Goal: Information Seeking & Learning: Learn about a topic

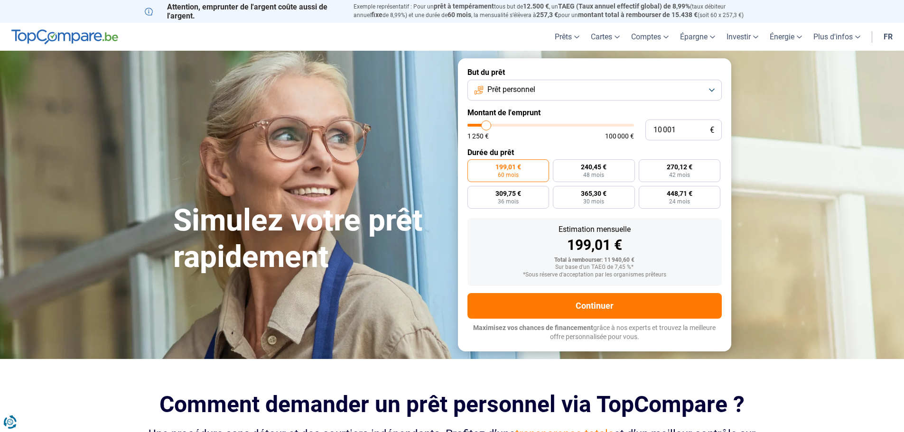
type input "11 250"
type input "11250"
type input "11 500"
type input "11500"
type input "12 000"
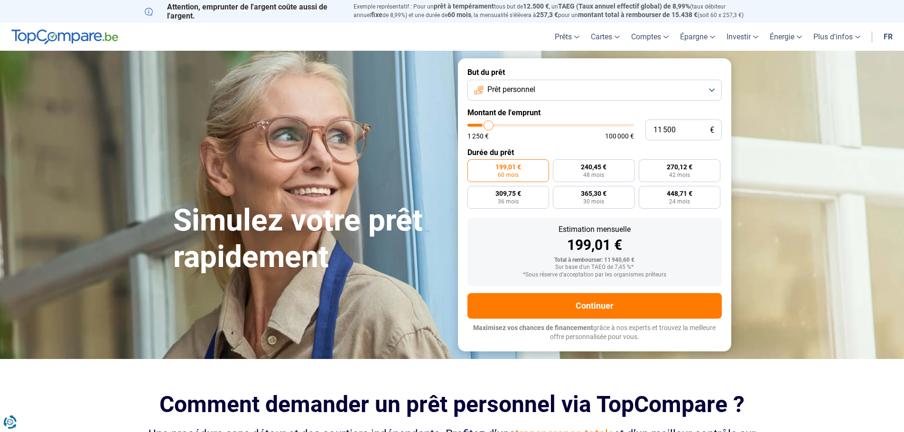
type input "12000"
type input "12 500"
type input "12500"
type input "13 000"
type input "13000"
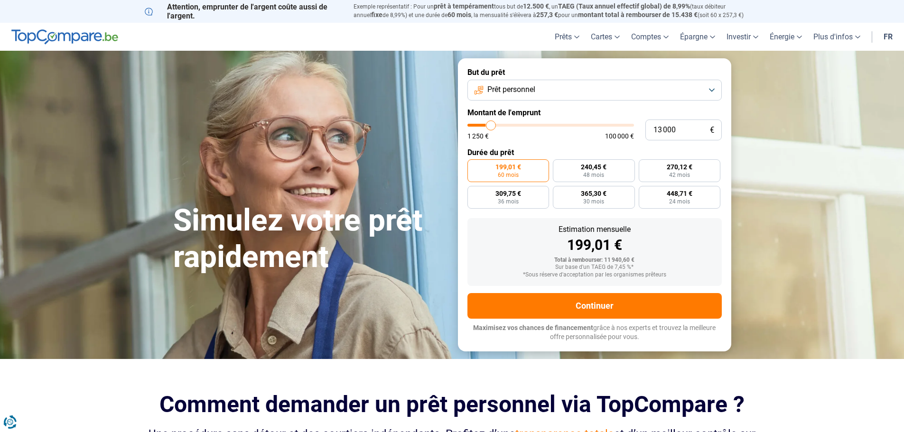
type input "14 250"
type input "14250"
type input "15 750"
type input "15750"
type input "17 750"
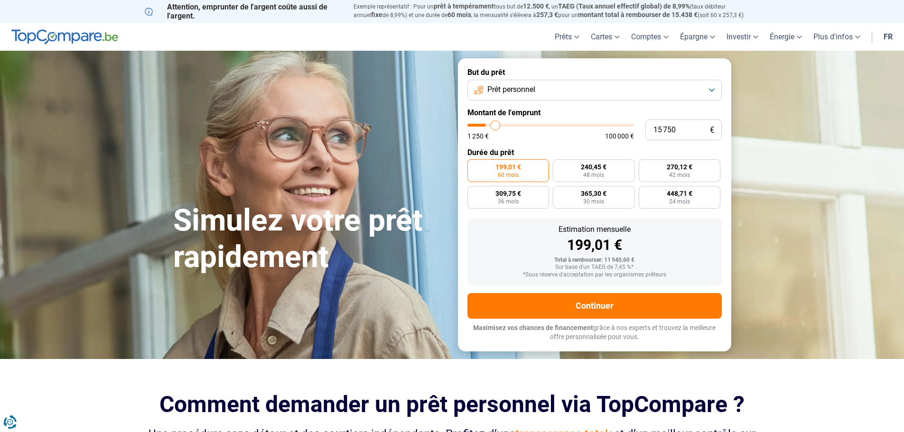
type input "17750"
type input "20 000"
type input "20000"
type input "22 000"
type input "22000"
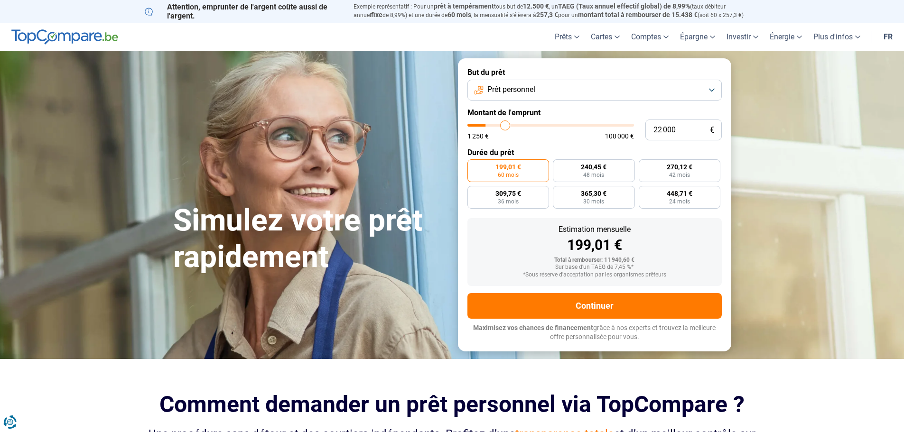
type input "23 250"
type input "23250"
type input "24 250"
type input "24250"
type input "25 750"
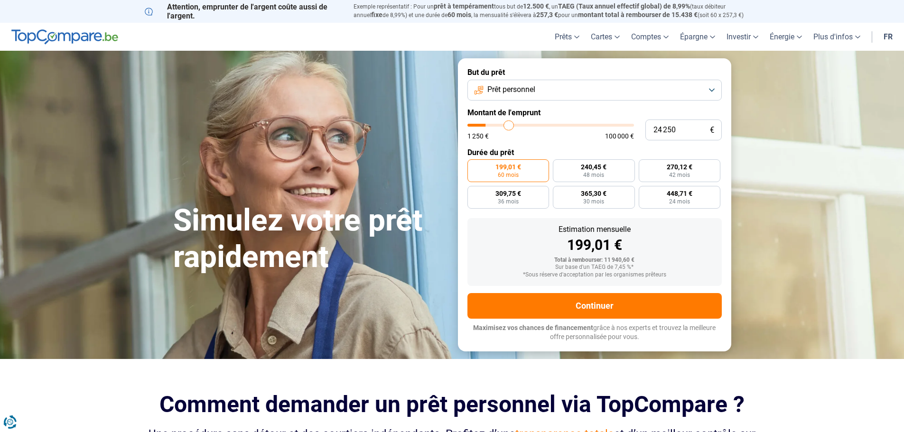
type input "25750"
type input "26 500"
type input "26500"
type input "27 750"
type input "27750"
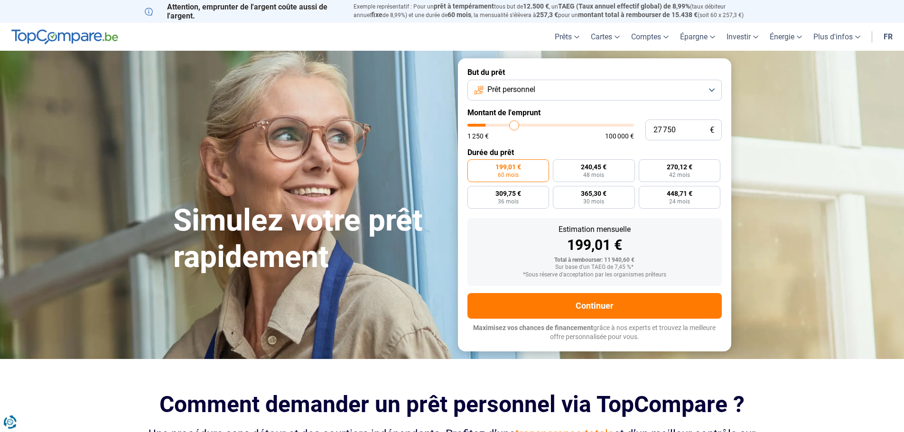
type input "29 500"
type input "29500"
type input "31 000"
type input "31000"
type input "31 750"
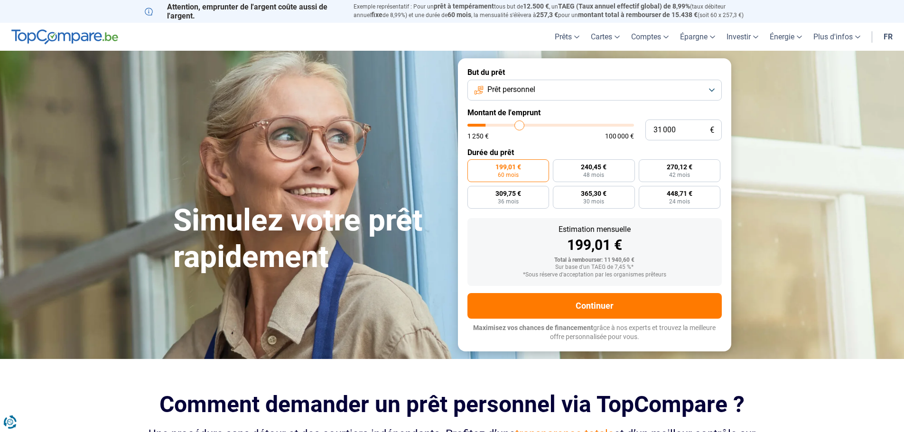
type input "31750"
type input "32 250"
type input "32250"
type input "32 500"
type input "32500"
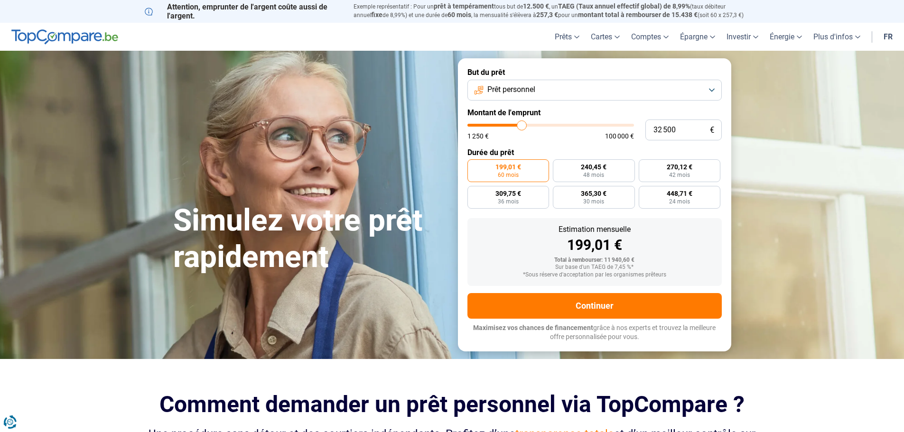
type input "32 750"
type input "32750"
type input "33 750"
type input "33750"
type input "34 250"
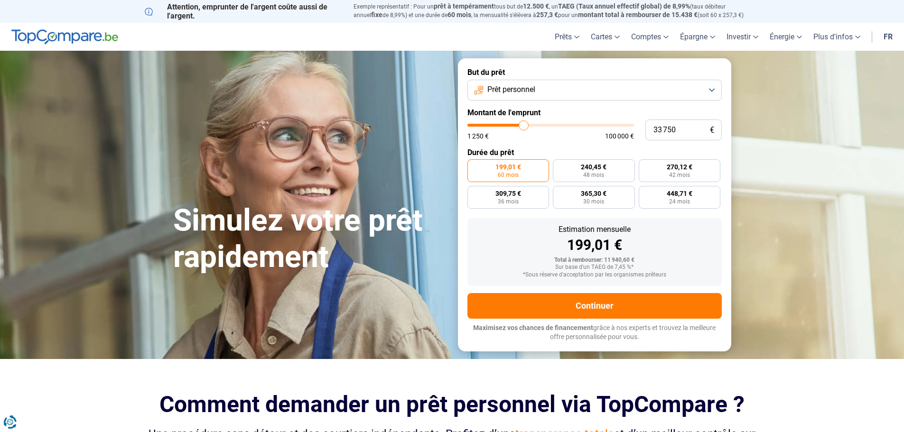
type input "34250"
type input "34 750"
type input "34750"
type input "35 000"
type input "35000"
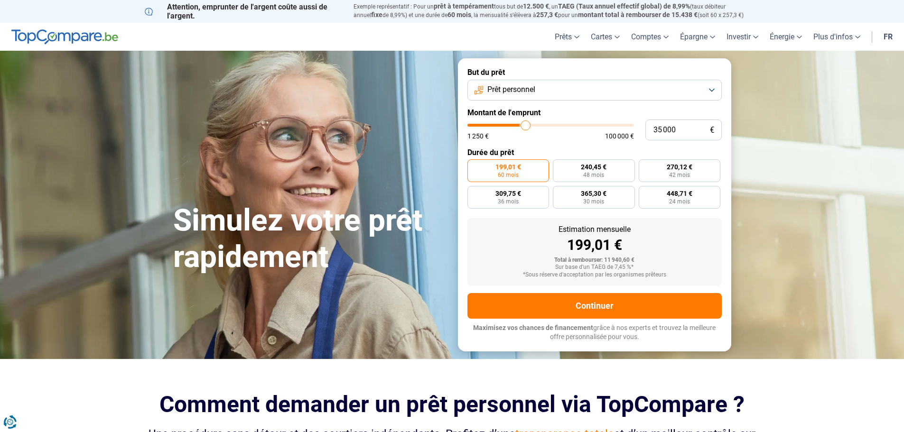
type input "35 500"
type input "35500"
type input "35 750"
type input "35750"
type input "36 250"
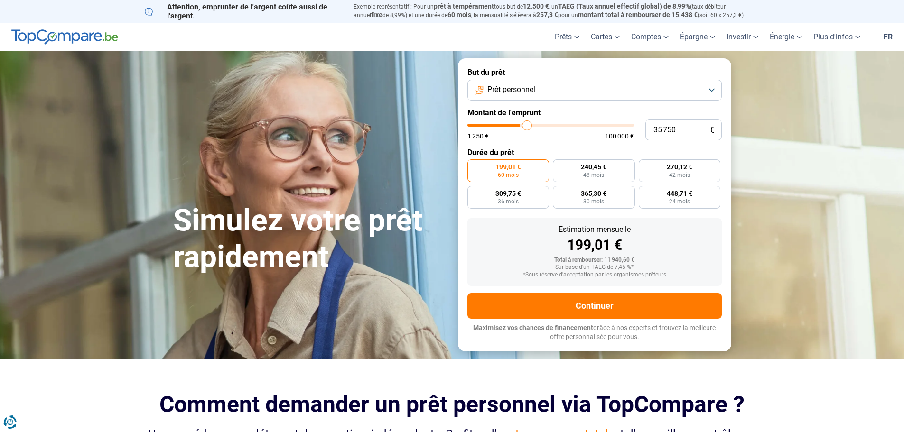
type input "36250"
type input "36 750"
type input "36750"
type input "37 000"
type input "37000"
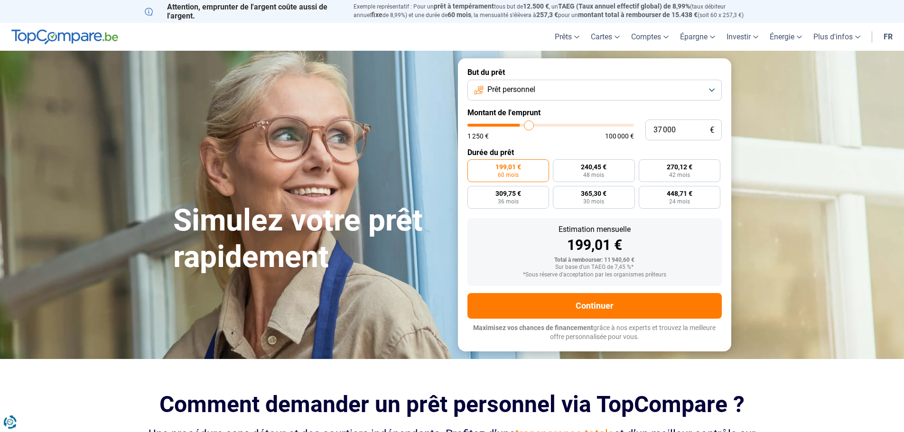
type input "38 000"
type input "38000"
type input "38 500"
type input "38500"
type input "39 500"
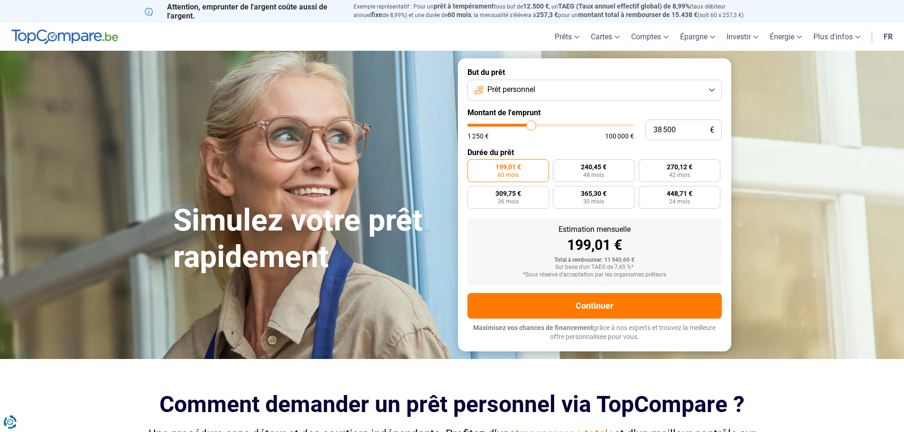
type input "39500"
type input "40 250"
type input "40250"
type input "42 250"
type input "42250"
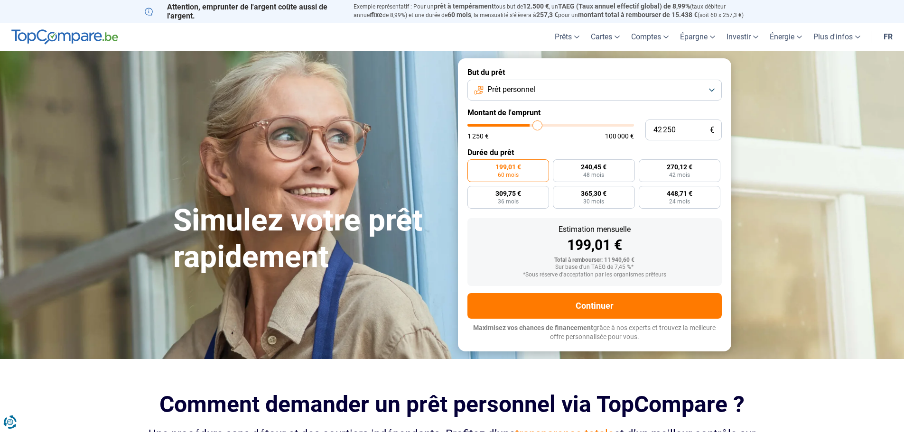
type input "43 000"
type input "43000"
type input "43 750"
type input "43750"
type input "44 500"
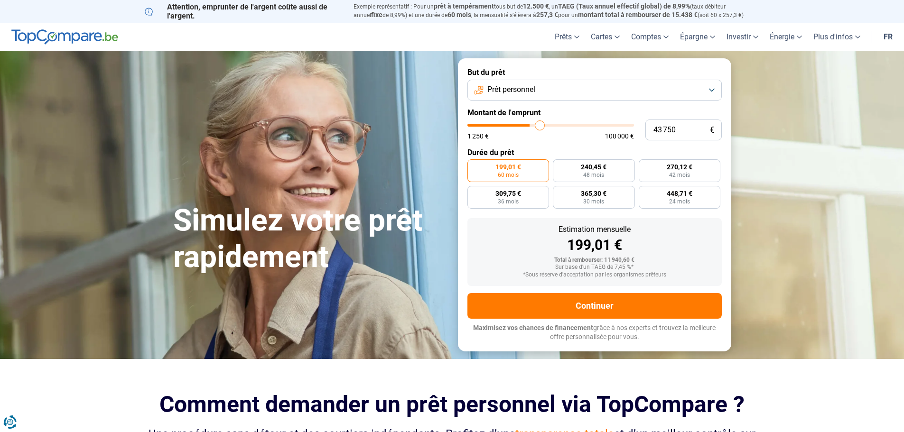
type input "44500"
type input "45 500"
type input "45500"
type input "46 750"
type input "46750"
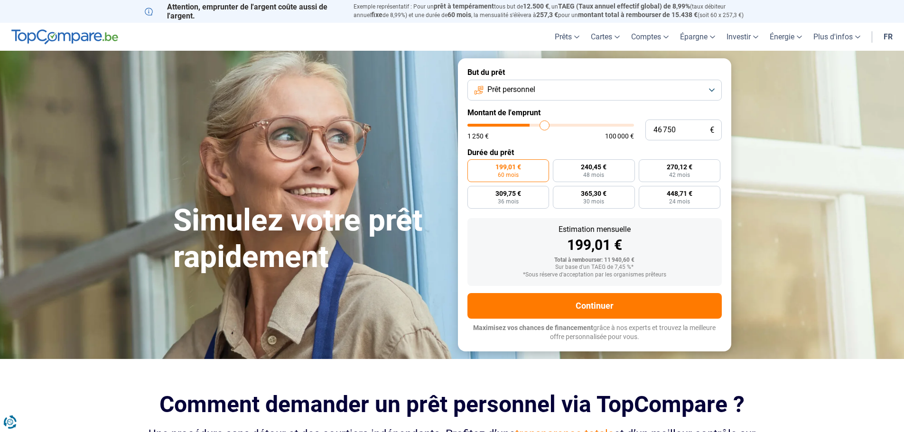
type input "48 000"
type input "48000"
type input "49 000"
type input "49000"
type input "50 500"
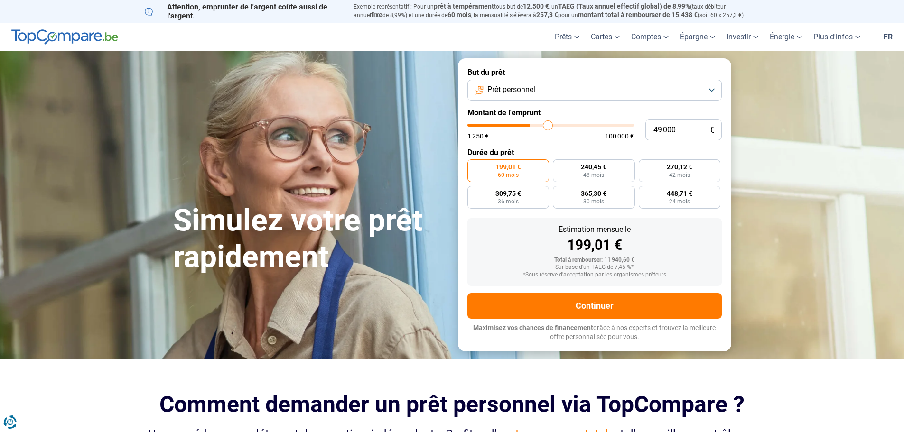
type input "50500"
type input "51 750"
type input "51750"
type input "53 250"
type input "53250"
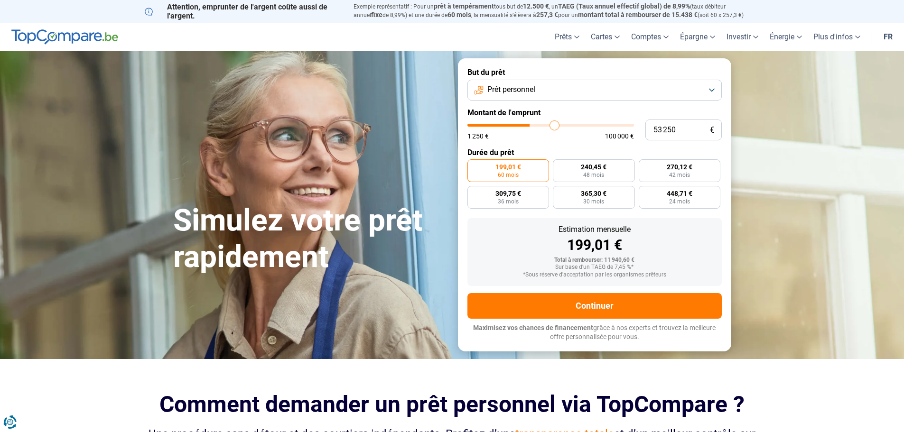
type input "57 500"
type input "57500"
type input "58 750"
type input "58750"
type input "61 000"
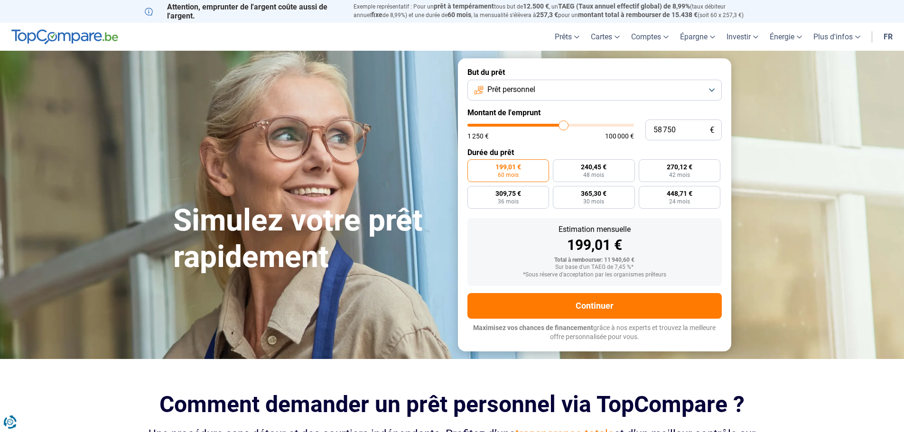
type input "61000"
type input "64 500"
type input "64500"
type input "65 250"
type input "65250"
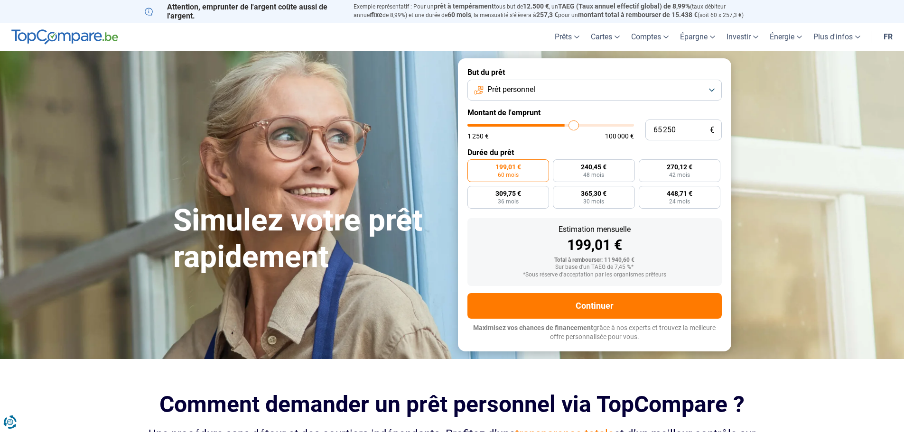
type input "66 000"
type input "66000"
type input "66 250"
type input "66250"
type input "66 500"
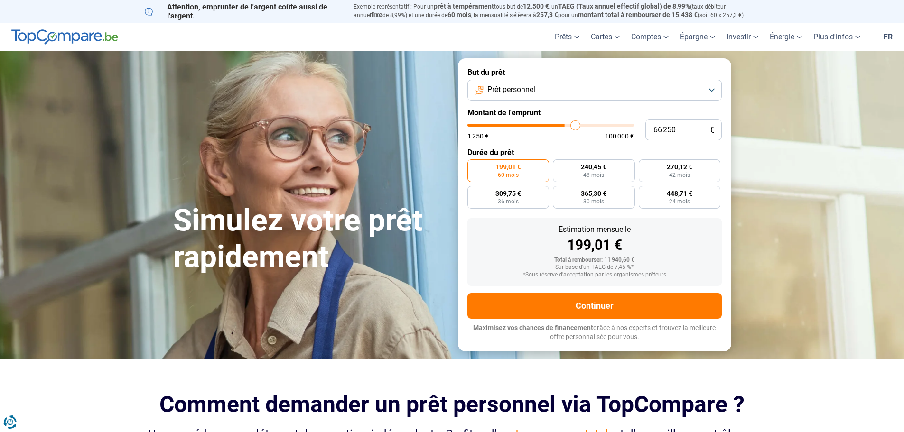
type input "66500"
type input "66 750"
type input "66750"
type input "67 500"
type input "67500"
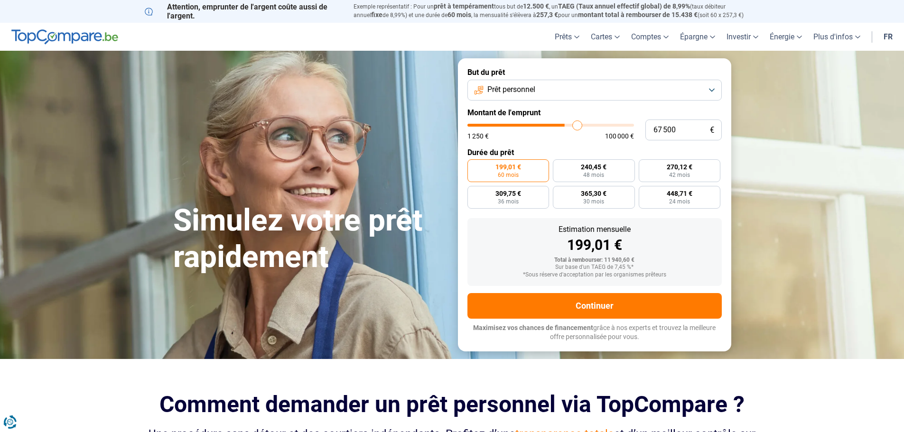
type input "68 000"
type input "68000"
type input "69 000"
type input "69000"
type input "69 500"
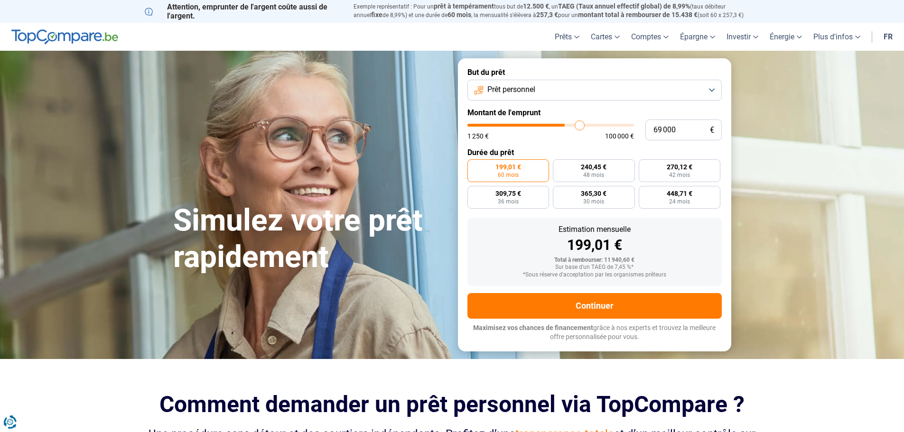
type input "69500"
type input "69 750"
type input "69750"
type input "70 250"
type input "70250"
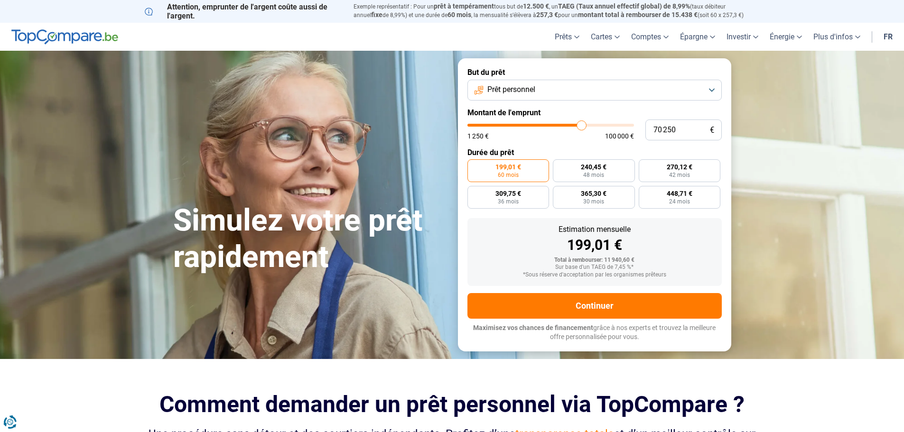
type input "70 500"
type input "70500"
type input "71 000"
type input "71000"
type input "71 250"
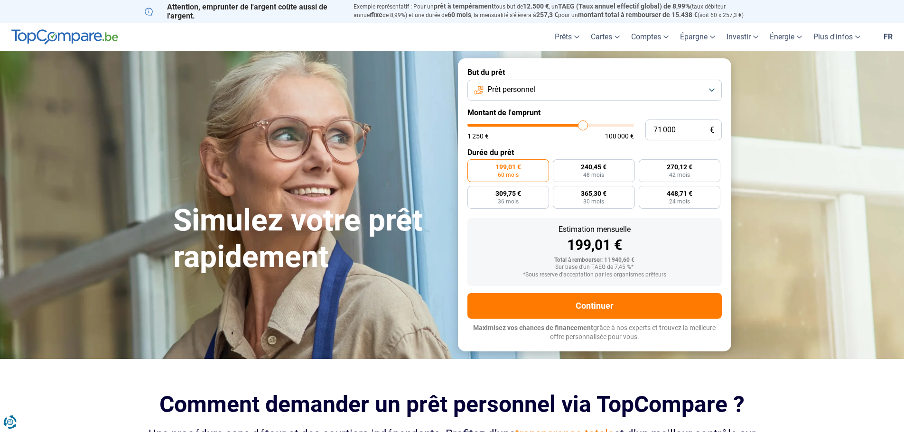
type input "71250"
type input "71 750"
type input "71750"
type input "72 000"
type input "72000"
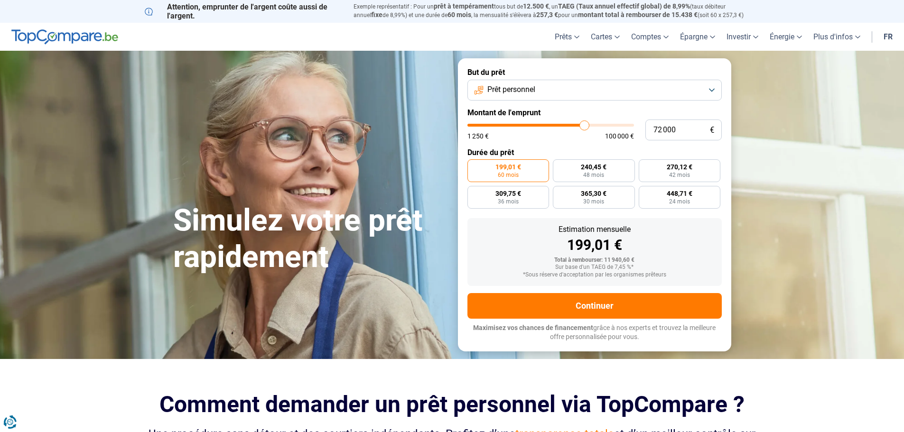
type input "72 250"
type input "72250"
type input "72 500"
type input "72500"
type input "72 750"
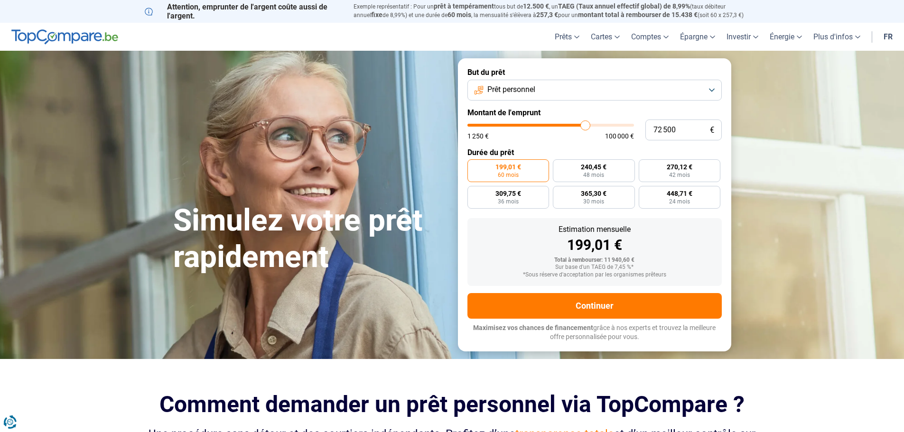
type input "72750"
type input "73 250"
type input "73250"
type input "73 750"
type input "73750"
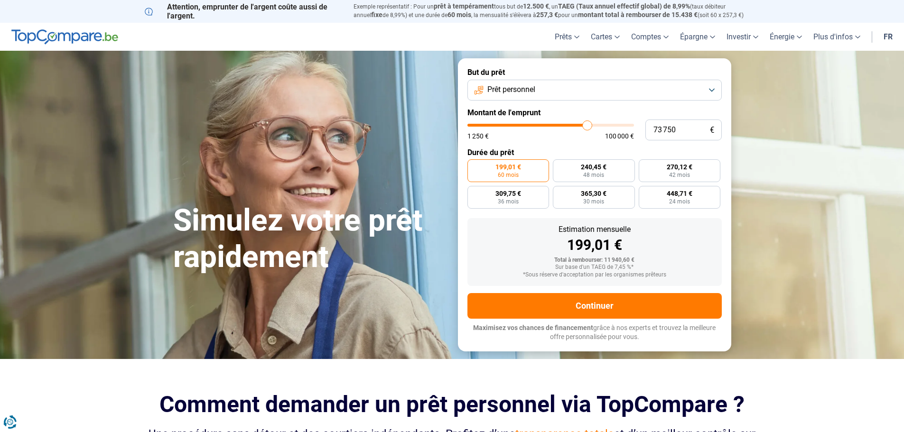
type input "74 250"
type input "74250"
type input "74 750"
type input "74750"
type input "75 250"
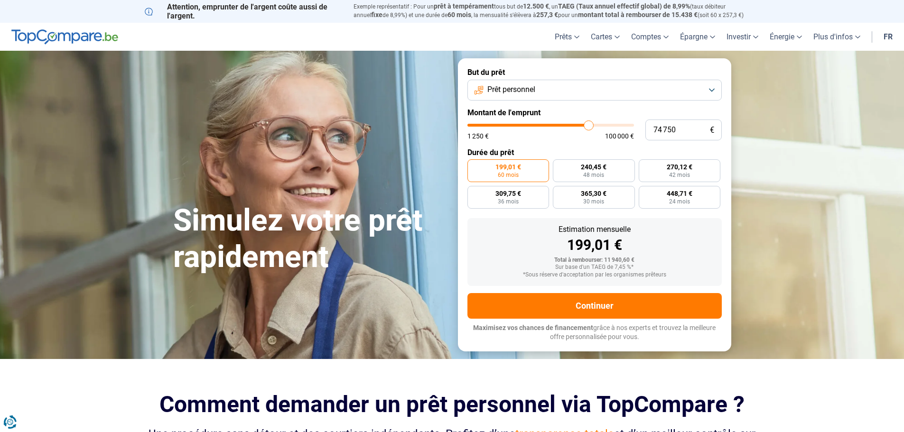
type input "75250"
type input "75 500"
type input "75500"
type input "75 750"
type input "75750"
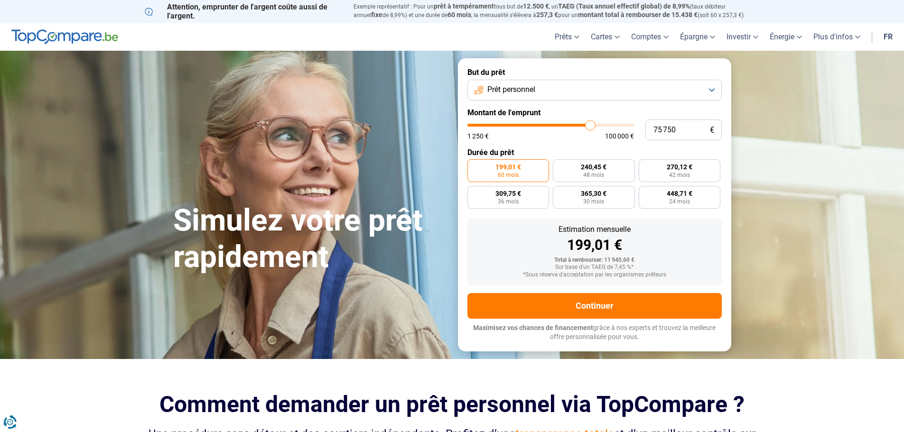
type input "76 250"
type input "76250"
type input "76 500"
type input "76500"
type input "76 750"
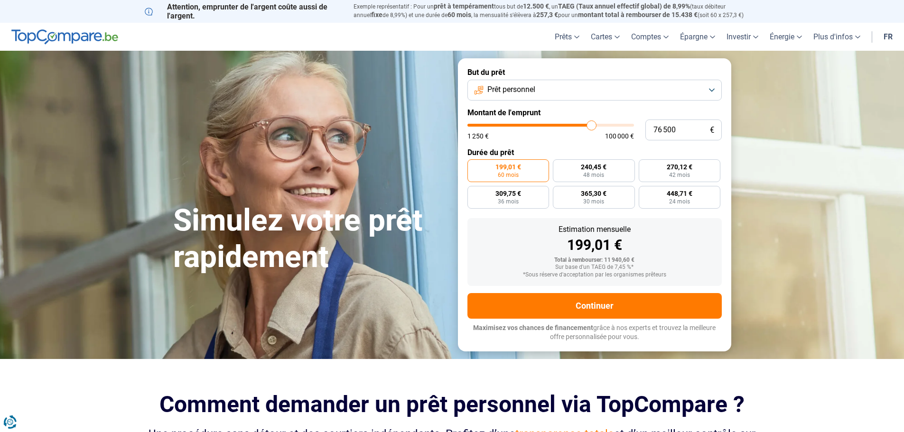
type input "76750"
type input "77 000"
type input "77000"
type input "77 250"
type input "77250"
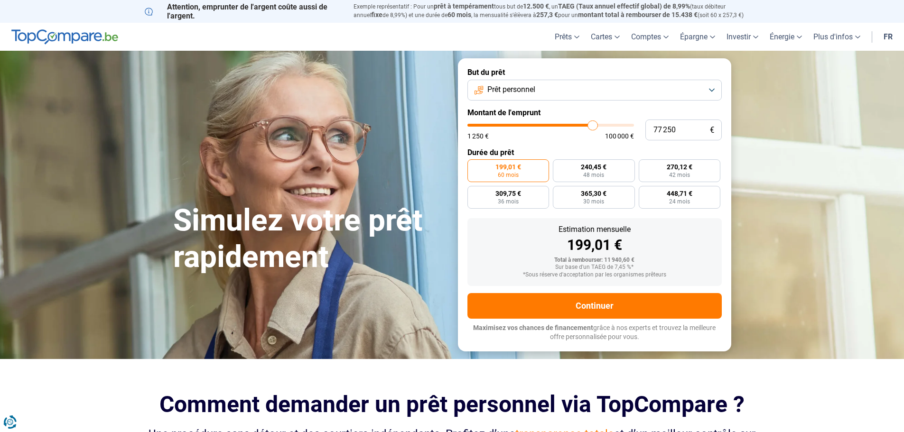
type input "77 750"
type input "77750"
type input "78 000"
type input "78000"
type input "78 250"
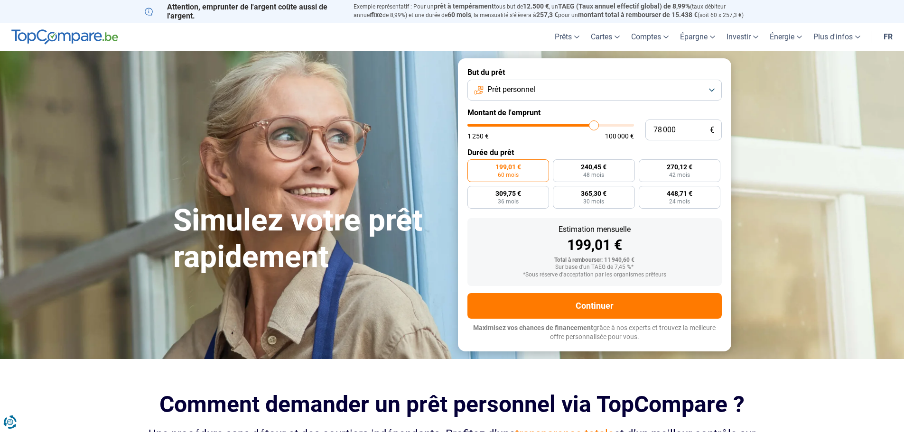
type input "78250"
type input "78 500"
type input "78500"
type input "78 750"
type input "78750"
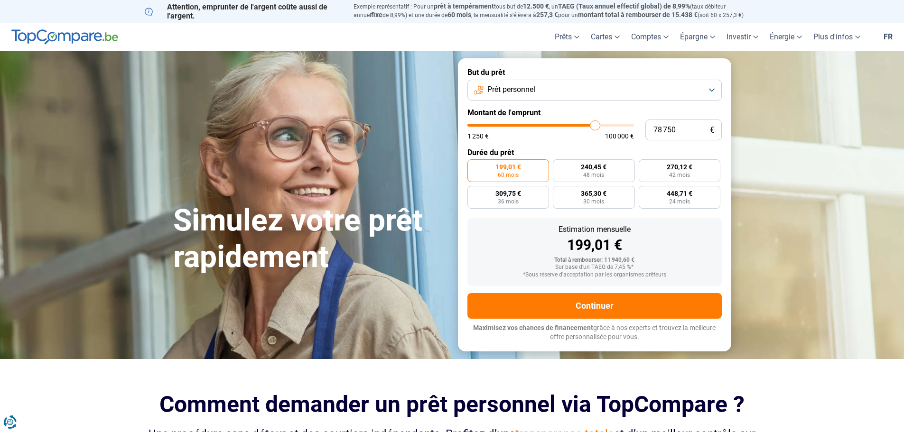
type input "79 250"
type input "79250"
type input "79 500"
type input "79500"
type input "79 750"
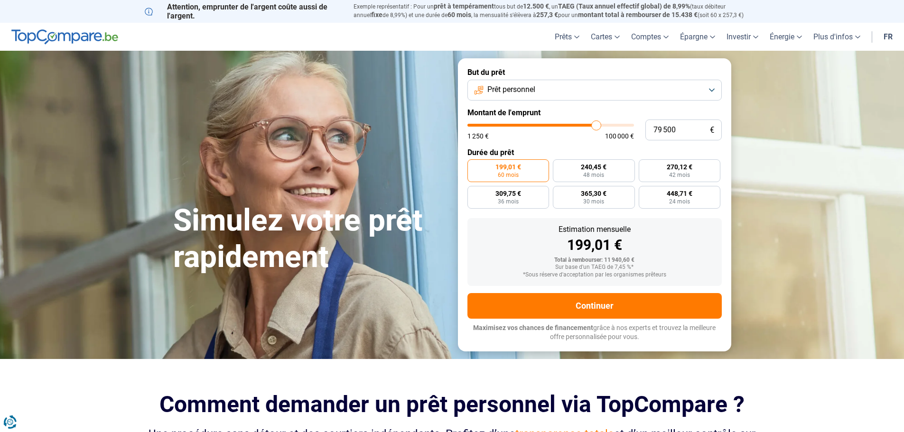
type input "79750"
type input "80 000"
type input "80000"
type input "80 250"
type input "80250"
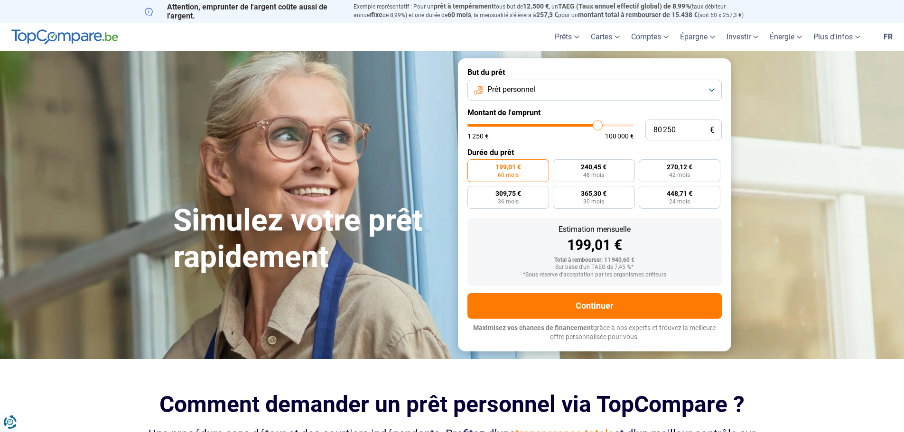
type input "80 750"
type input "80750"
type input "81 000"
type input "81000"
type input "81 250"
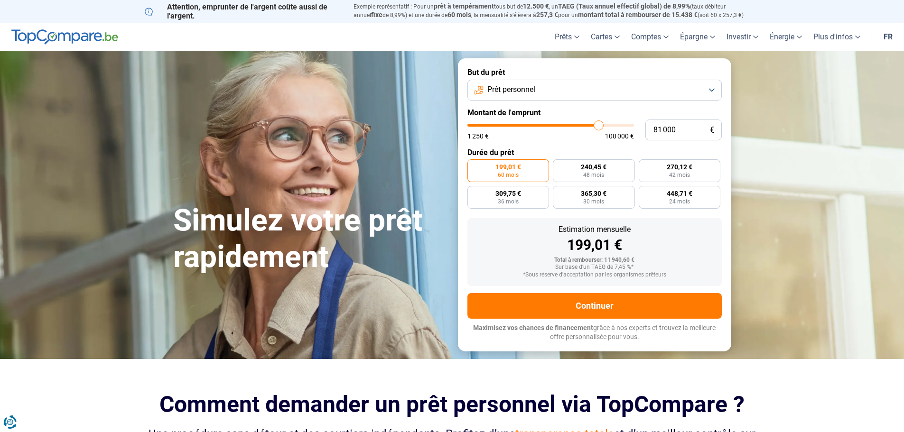
type input "81250"
type input "81 500"
type input "81500"
type input "81 750"
type input "81750"
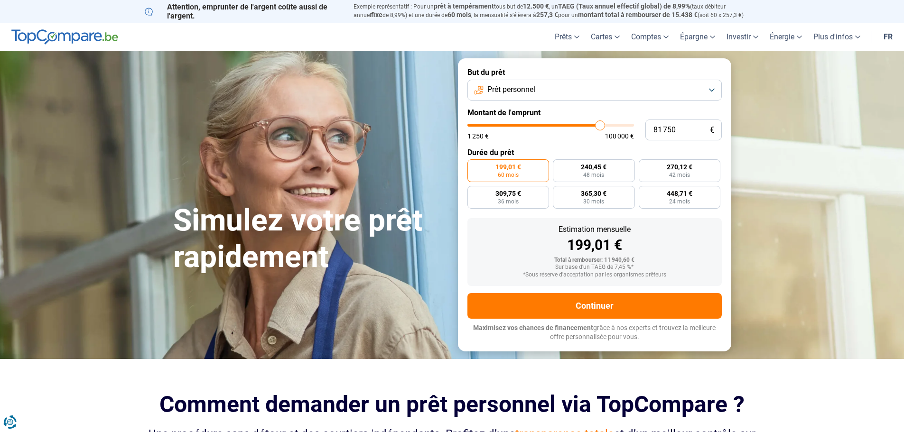
type input "82 250"
type input "82250"
type input "82 500"
type input "82500"
type input "83 000"
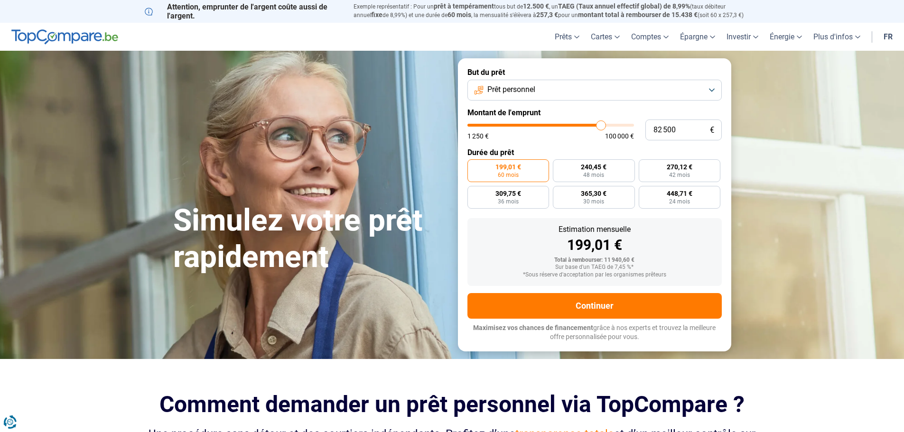
type input "83000"
type input "83 250"
type input "83250"
type input "83 750"
type input "83750"
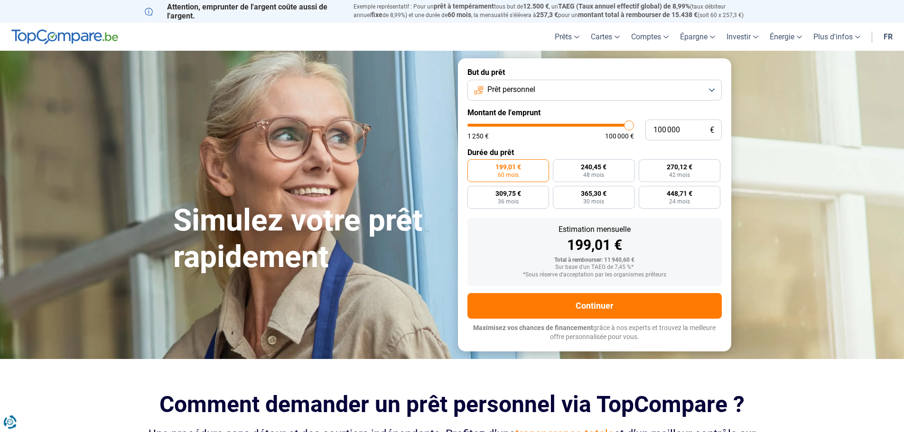
drag, startPoint x: 487, startPoint y: 127, endPoint x: 640, endPoint y: 123, distance: 152.3
click at [634, 124] on input "range" at bounding box center [550, 125] width 167 height 3
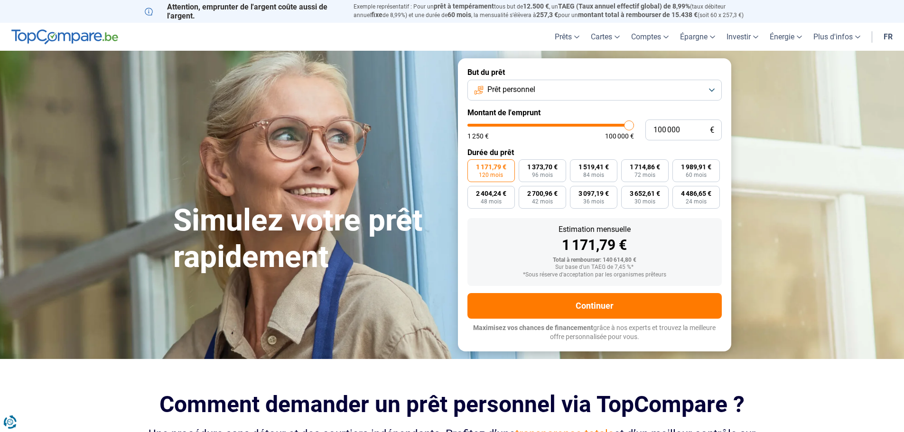
scroll to position [47, 0]
